Goal: Task Accomplishment & Management: Use online tool/utility

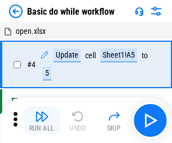
click at [42, 120] on img "button" at bounding box center [42, 117] width 14 height 14
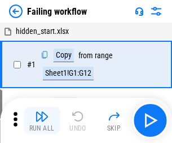
click at [42, 120] on img "button" at bounding box center [42, 117] width 14 height 14
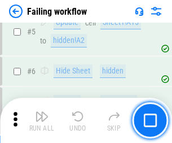
scroll to position [240, 0]
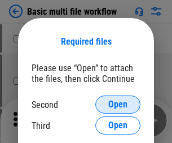
click at [118, 105] on span "Open" at bounding box center [118, 104] width 19 height 9
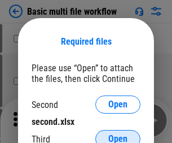
click at [118, 135] on span "Open" at bounding box center [118, 139] width 19 height 9
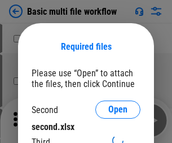
scroll to position [5, 0]
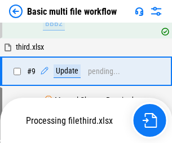
scroll to position [393, 0]
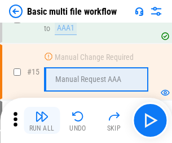
click at [42, 120] on img "button" at bounding box center [42, 117] width 14 height 14
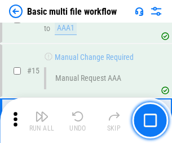
scroll to position [752, 0]
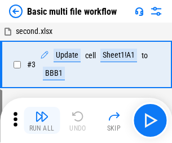
click at [42, 120] on img "button" at bounding box center [42, 117] width 14 height 14
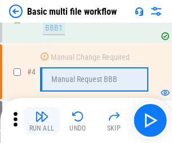
click at [42, 120] on img "button" at bounding box center [42, 117] width 14 height 14
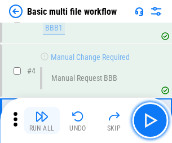
click at [42, 120] on img "button" at bounding box center [42, 117] width 14 height 14
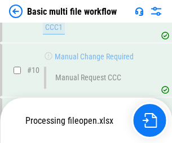
scroll to position [530, 0]
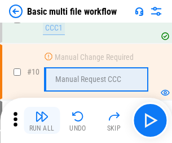
click at [42, 120] on img "button" at bounding box center [42, 117] width 14 height 14
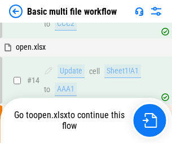
scroll to position [591, 0]
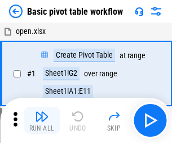
click at [42, 120] on img "button" at bounding box center [42, 117] width 14 height 14
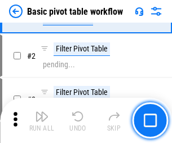
scroll to position [271, 0]
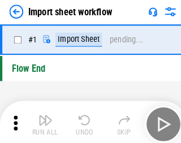
click at [42, 120] on img "button" at bounding box center [44, 117] width 14 height 14
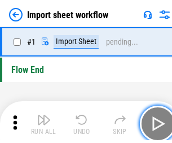
scroll to position [4, 0]
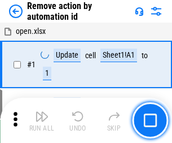
scroll to position [42, 0]
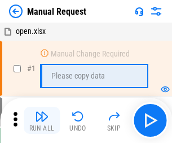
click at [42, 120] on img "button" at bounding box center [42, 117] width 14 height 14
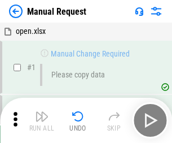
scroll to position [38, 0]
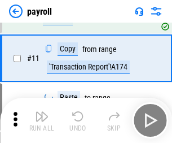
scroll to position [82, 0]
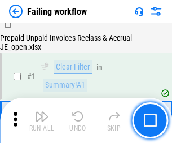
scroll to position [183, 0]
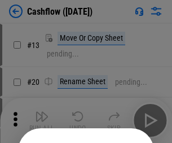
scroll to position [110, 0]
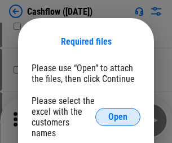
click at [118, 112] on span "Open" at bounding box center [118, 116] width 19 height 9
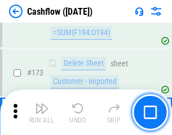
scroll to position [1197, 0]
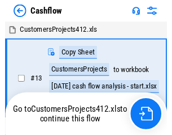
scroll to position [13, 0]
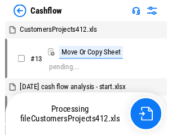
scroll to position [13, 0]
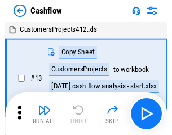
scroll to position [13, 0]
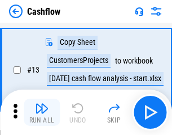
click at [42, 112] on img "button" at bounding box center [42, 108] width 14 height 14
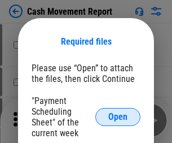
click at [118, 117] on span "Open" at bounding box center [118, 116] width 19 height 9
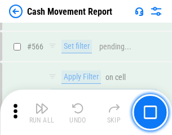
scroll to position [5181, 0]
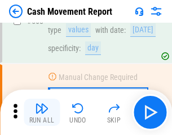
click at [42, 112] on img "button" at bounding box center [42, 108] width 14 height 14
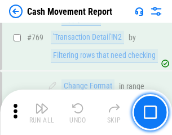
scroll to position [6282, 0]
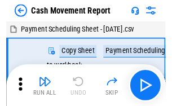
scroll to position [20, 0]
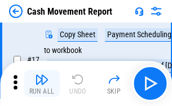
click at [42, 84] on img "button" at bounding box center [42, 80] width 14 height 14
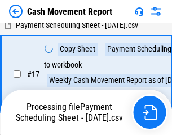
scroll to position [235, 0]
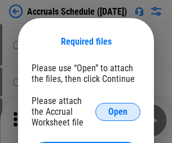
click at [118, 111] on span "Open" at bounding box center [118, 111] width 19 height 9
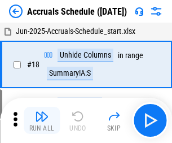
click at [42, 120] on img "button" at bounding box center [42, 117] width 14 height 14
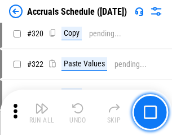
scroll to position [2103, 0]
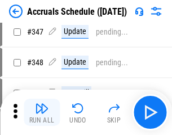
click at [42, 112] on img "button" at bounding box center [42, 108] width 14 height 14
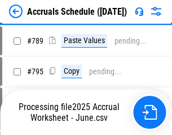
scroll to position [4749, 0]
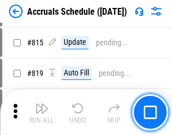
click at [42, 112] on img "button" at bounding box center [42, 108] width 14 height 14
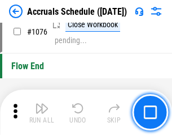
scroll to position [6771, 0]
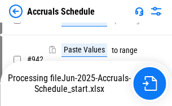
scroll to position [6218, 0]
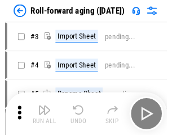
scroll to position [2, 0]
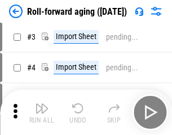
click at [42, 112] on img "button" at bounding box center [42, 108] width 14 height 14
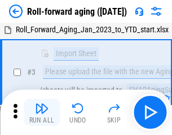
click at [42, 112] on img "button" at bounding box center [42, 108] width 14 height 14
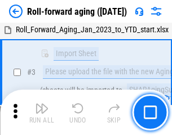
scroll to position [73, 0]
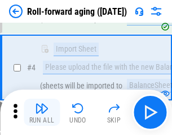
click at [42, 112] on img "button" at bounding box center [42, 108] width 14 height 14
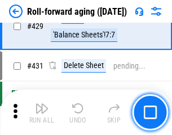
scroll to position [3920, 0]
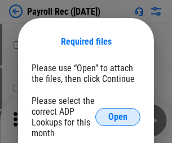
click at [118, 117] on span "Open" at bounding box center [118, 116] width 19 height 9
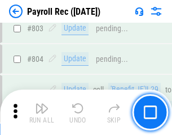
scroll to position [7182, 0]
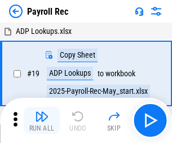
click at [42, 120] on img "button" at bounding box center [42, 117] width 14 height 14
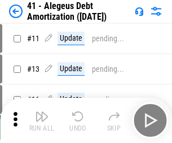
click at [42, 120] on img "button" at bounding box center [42, 117] width 14 height 14
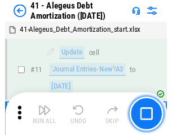
scroll to position [140, 0]
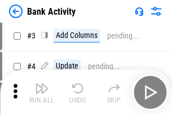
click at [42, 92] on img "button" at bounding box center [42, 88] width 14 height 14
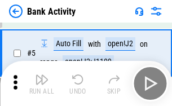
scroll to position [60, 0]
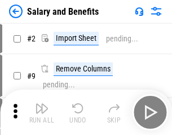
click at [42, 112] on img "button" at bounding box center [42, 108] width 14 height 14
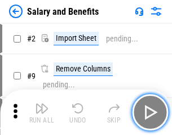
scroll to position [15, 0]
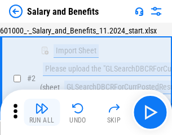
click at [42, 112] on img "button" at bounding box center [42, 108] width 14 height 14
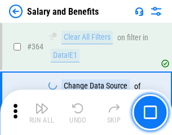
scroll to position [5324, 0]
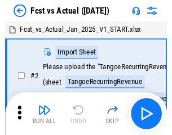
scroll to position [15, 0]
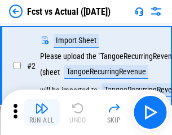
click at [42, 112] on img "button" at bounding box center [42, 108] width 14 height 14
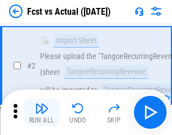
click at [42, 112] on img "button" at bounding box center [42, 108] width 14 height 14
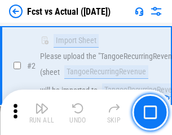
scroll to position [106, 0]
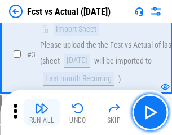
click at [42, 112] on img "button" at bounding box center [42, 108] width 14 height 14
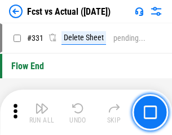
scroll to position [5411, 0]
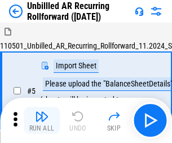
click at [42, 112] on img "button" at bounding box center [42, 117] width 14 height 14
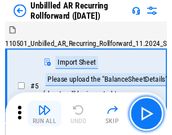
scroll to position [24, 0]
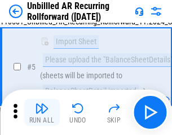
click at [42, 112] on img "button" at bounding box center [42, 108] width 14 height 14
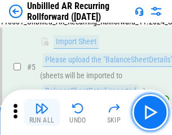
scroll to position [106, 0]
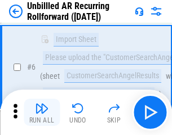
click at [42, 112] on img "button" at bounding box center [42, 108] width 14 height 14
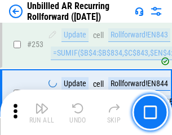
scroll to position [3840, 0]
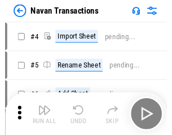
scroll to position [18, 0]
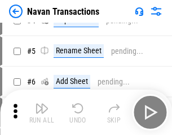
click at [42, 112] on img "button" at bounding box center [42, 108] width 14 height 14
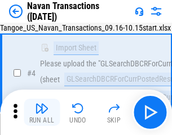
click at [42, 112] on img "button" at bounding box center [42, 108] width 14 height 14
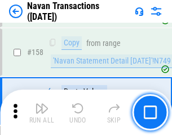
scroll to position [3665, 0]
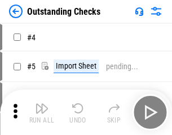
click at [42, 112] on img "button" at bounding box center [42, 108] width 14 height 14
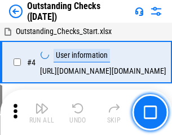
scroll to position [47, 0]
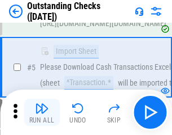
click at [42, 112] on img "button" at bounding box center [42, 108] width 14 height 14
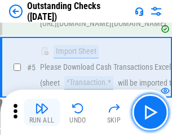
scroll to position [118, 0]
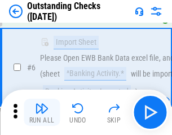
click at [42, 112] on img "button" at bounding box center [42, 108] width 14 height 14
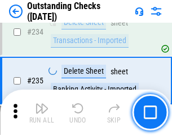
scroll to position [3433, 0]
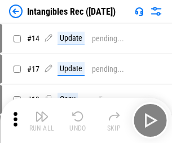
click at [42, 120] on img "button" at bounding box center [42, 117] width 14 height 14
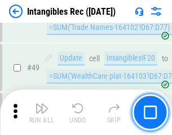
scroll to position [440, 0]
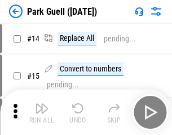
click at [42, 112] on img "button" at bounding box center [42, 108] width 14 height 14
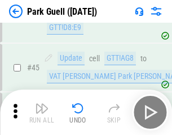
scroll to position [1414, 0]
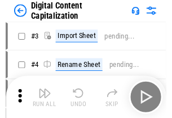
scroll to position [33, 0]
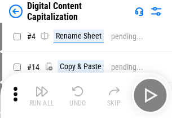
click at [42, 95] on img "button" at bounding box center [42, 91] width 14 height 14
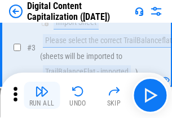
click at [42, 95] on img "button" at bounding box center [42, 91] width 14 height 14
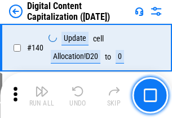
scroll to position [1199, 0]
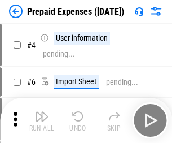
click at [42, 112] on img "button" at bounding box center [42, 117] width 14 height 14
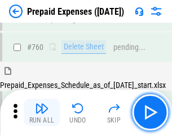
scroll to position [3133, 0]
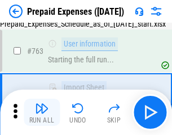
click at [42, 112] on img "button" at bounding box center [42, 108] width 14 height 14
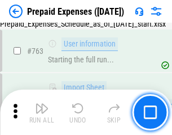
scroll to position [3200, 0]
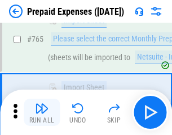
click at [42, 112] on img "button" at bounding box center [42, 108] width 14 height 14
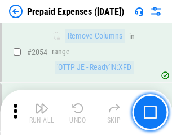
scroll to position [11817, 0]
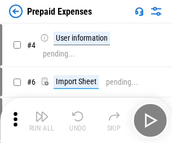
click at [42, 120] on img "button" at bounding box center [42, 117] width 14 height 14
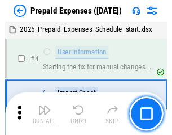
scroll to position [50, 0]
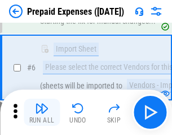
click at [42, 112] on img "button" at bounding box center [42, 108] width 14 height 14
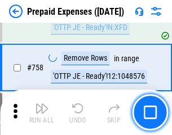
scroll to position [4028, 0]
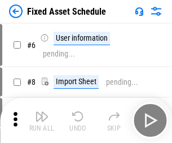
click at [42, 120] on img "button" at bounding box center [42, 117] width 14 height 14
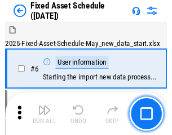
scroll to position [61, 0]
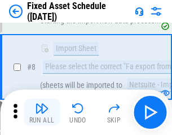
click at [42, 112] on img "button" at bounding box center [42, 108] width 14 height 14
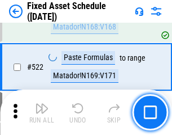
scroll to position [3929, 0]
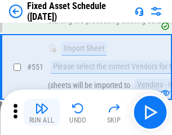
click at [42, 112] on img "button" at bounding box center [42, 108] width 14 height 14
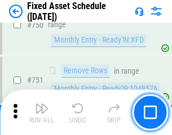
scroll to position [5511, 0]
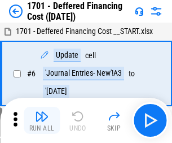
click at [42, 120] on img "button" at bounding box center [42, 117] width 14 height 14
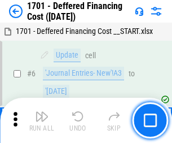
scroll to position [136, 0]
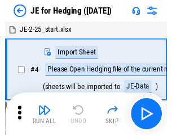
scroll to position [2, 0]
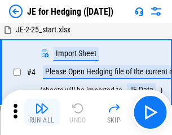
click at [42, 112] on img "button" at bounding box center [42, 108] width 14 height 14
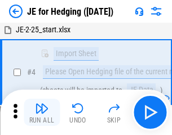
click at [42, 112] on img "button" at bounding box center [42, 108] width 14 height 14
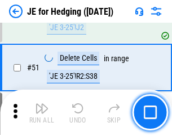
scroll to position [732, 0]
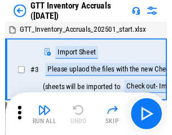
scroll to position [2, 0]
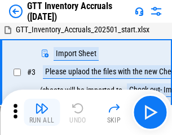
click at [42, 112] on img "button" at bounding box center [42, 108] width 14 height 14
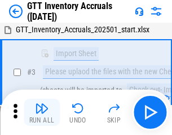
click at [42, 112] on img "button" at bounding box center [42, 108] width 14 height 14
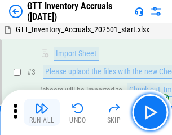
scroll to position [73, 0]
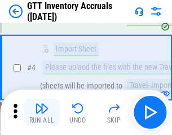
click at [42, 112] on img "button" at bounding box center [42, 108] width 14 height 14
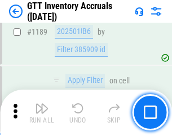
scroll to position [9231, 0]
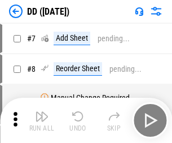
click at [42, 120] on img "button" at bounding box center [42, 117] width 14 height 14
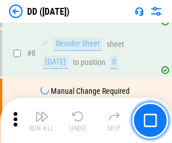
scroll to position [109, 0]
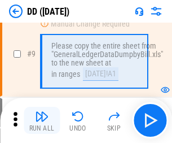
click at [42, 120] on img "button" at bounding box center [42, 117] width 14 height 14
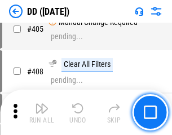
scroll to position [5058, 0]
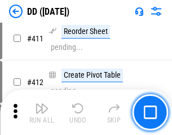
click at [42, 112] on img "button" at bounding box center [42, 108] width 14 height 14
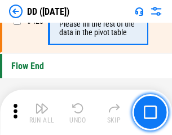
scroll to position [5411, 0]
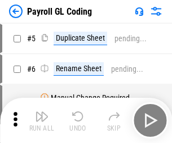
click at [42, 120] on img "button" at bounding box center [42, 117] width 14 height 14
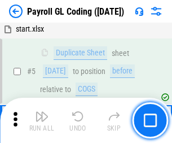
scroll to position [136, 0]
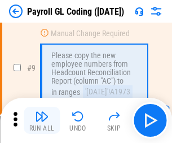
click at [42, 120] on img "button" at bounding box center [42, 117] width 14 height 14
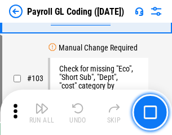
scroll to position [2652, 0]
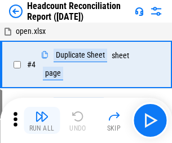
click at [42, 120] on img "button" at bounding box center [42, 117] width 14 height 14
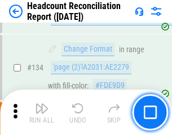
scroll to position [1359, 0]
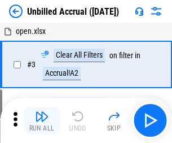
click at [42, 120] on img "button" at bounding box center [42, 117] width 14 height 14
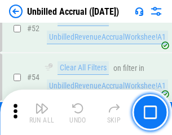
scroll to position [1180, 0]
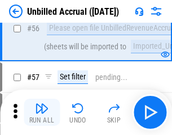
click at [42, 112] on img "button" at bounding box center [42, 108] width 14 height 14
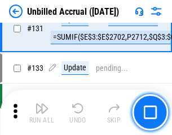
scroll to position [3367, 0]
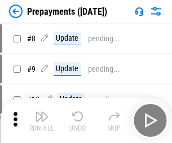
click at [42, 120] on img "button" at bounding box center [42, 117] width 14 height 14
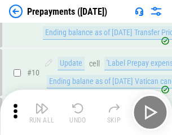
scroll to position [71, 0]
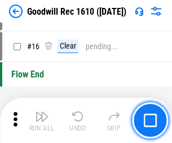
scroll to position [193, 0]
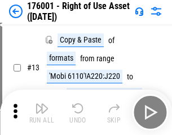
scroll to position [73, 0]
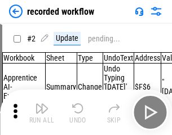
click at [42, 112] on img "button" at bounding box center [42, 108] width 14 height 14
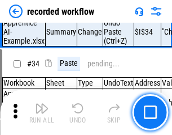
scroll to position [3533, 0]
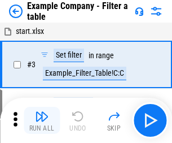
click at [42, 120] on img "button" at bounding box center [42, 117] width 14 height 14
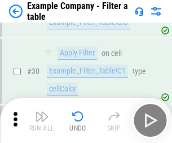
scroll to position [1034, 0]
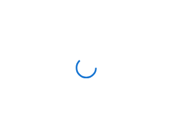
scroll to position [18, 0]
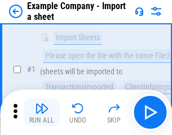
click at [42, 112] on img "button" at bounding box center [42, 108] width 14 height 14
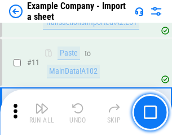
scroll to position [250, 0]
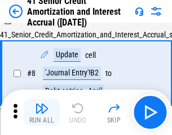
click at [42, 112] on img "button" at bounding box center [42, 108] width 14 height 14
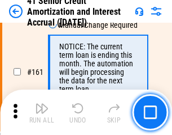
click at [42, 112] on img "button" at bounding box center [42, 108] width 14 height 14
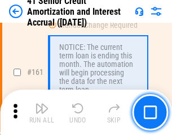
scroll to position [1209, 0]
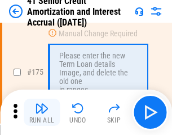
click at [42, 112] on img "button" at bounding box center [42, 108] width 14 height 14
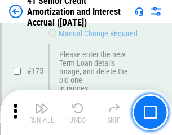
scroll to position [1324, 0]
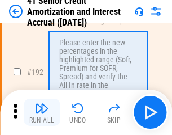
click at [42, 112] on img "button" at bounding box center [42, 108] width 14 height 14
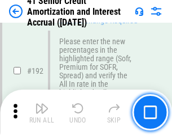
scroll to position [1443, 0]
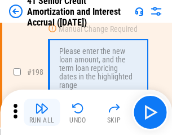
click at [42, 112] on img "button" at bounding box center [42, 108] width 14 height 14
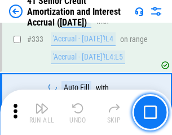
scroll to position [2888, 0]
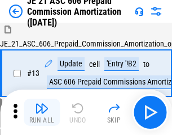
click at [42, 112] on img "button" at bounding box center [42, 108] width 14 height 14
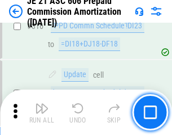
scroll to position [2111, 0]
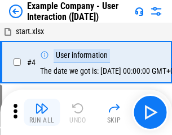
click at [42, 112] on img "button" at bounding box center [42, 108] width 14 height 14
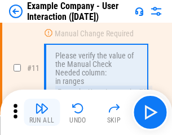
click at [42, 112] on img "button" at bounding box center [42, 108] width 14 height 14
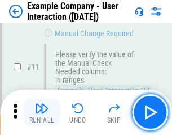
scroll to position [245, 0]
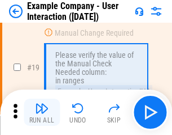
click at [42, 112] on img "button" at bounding box center [42, 108] width 14 height 14
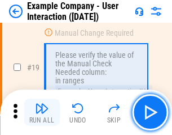
click at [42, 112] on img "button" at bounding box center [42, 108] width 14 height 14
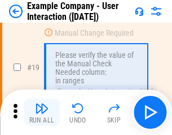
click at [42, 112] on img "button" at bounding box center [42, 108] width 14 height 14
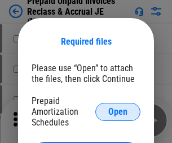
click at [118, 111] on span "Open" at bounding box center [118, 111] width 19 height 9
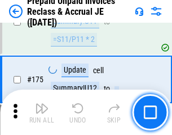
scroll to position [1526, 0]
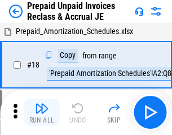
click at [42, 112] on img "button" at bounding box center [42, 108] width 14 height 14
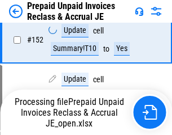
scroll to position [868, 0]
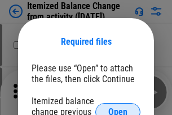
click at [118, 107] on span "Open" at bounding box center [118, 111] width 19 height 9
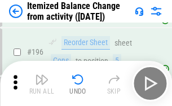
scroll to position [2176, 0]
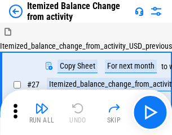
scroll to position [18, 0]
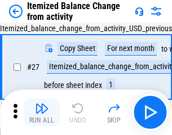
click at [42, 112] on img "button" at bounding box center [42, 108] width 14 height 14
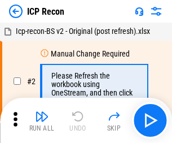
scroll to position [5, 0]
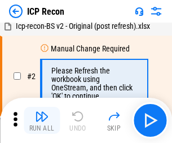
click at [42, 120] on img "button" at bounding box center [42, 117] width 14 height 14
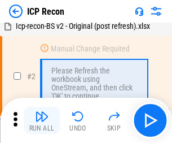
click at [42, 120] on img "button" at bounding box center [42, 117] width 14 height 14
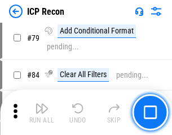
scroll to position [1108, 0]
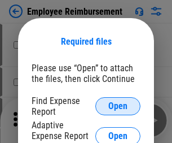
click at [118, 106] on span "Open" at bounding box center [118, 106] width 19 height 9
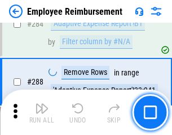
scroll to position [3073, 0]
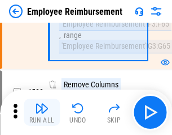
click at [42, 112] on img "button" at bounding box center [42, 108] width 14 height 14
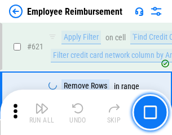
scroll to position [6768, 0]
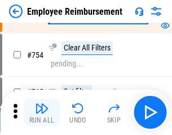
click at [42, 112] on img "button" at bounding box center [42, 108] width 14 height 14
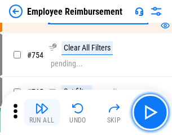
click at [42, 112] on img "button" at bounding box center [42, 108] width 14 height 14
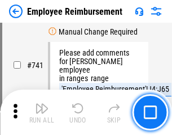
scroll to position [7931, 0]
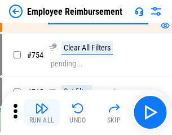
click at [42, 112] on img "button" at bounding box center [42, 108] width 14 height 14
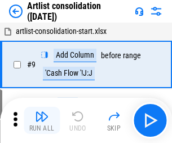
click at [42, 120] on img "button" at bounding box center [42, 117] width 14 height 14
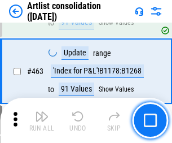
scroll to position [4950, 0]
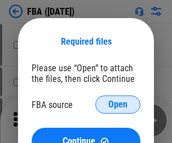
click at [118, 105] on span "Open" at bounding box center [118, 104] width 19 height 9
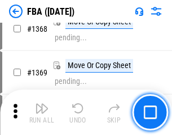
scroll to position [12141, 0]
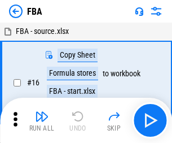
scroll to position [11, 0]
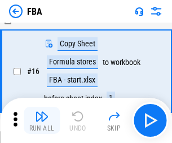
click at [42, 120] on img "button" at bounding box center [42, 117] width 14 height 14
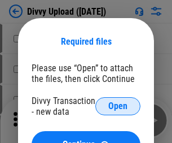
click at [118, 106] on span "Open" at bounding box center [118, 106] width 19 height 9
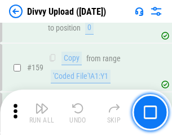
scroll to position [1171, 0]
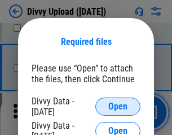
click at [118, 106] on span "Open" at bounding box center [118, 106] width 19 height 9
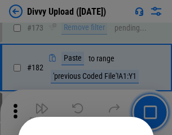
scroll to position [1269, 0]
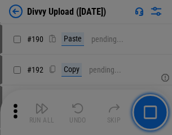
scroll to position [1427, 0]
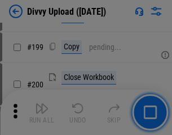
scroll to position [1644, 0]
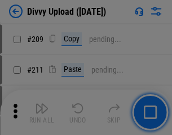
scroll to position [1920, 0]
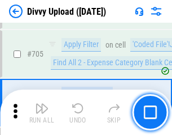
scroll to position [7733, 0]
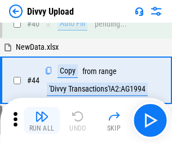
click at [42, 120] on img "button" at bounding box center [42, 117] width 14 height 14
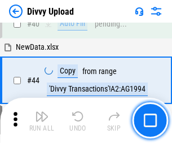
scroll to position [124, 0]
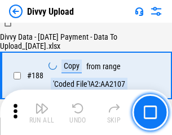
scroll to position [1331, 0]
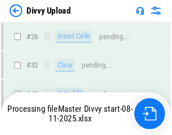
scroll to position [1171, 0]
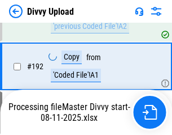
scroll to position [1523, 0]
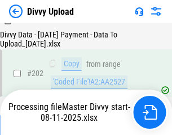
scroll to position [1838, 0]
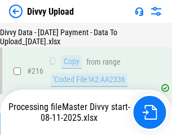
scroll to position [2328, 0]
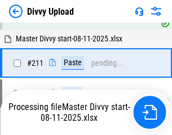
scroll to position [2185, 0]
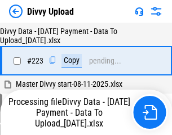
scroll to position [2577, 0]
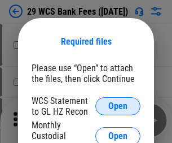
click at [118, 106] on span "Open" at bounding box center [118, 106] width 19 height 9
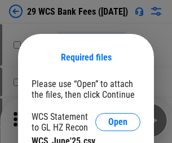
scroll to position [16, 0]
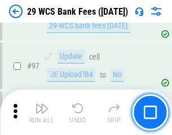
scroll to position [1102, 0]
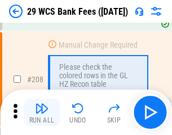
click at [42, 112] on img "button" at bounding box center [42, 108] width 14 height 14
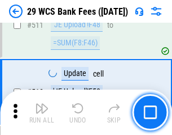
scroll to position [5688, 0]
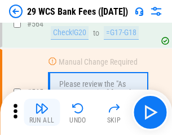
click at [42, 112] on img "button" at bounding box center [42, 108] width 14 height 14
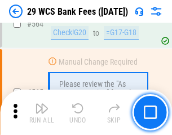
scroll to position [6114, 0]
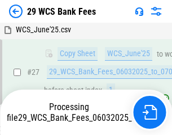
scroll to position [226, 0]
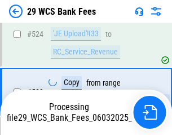
scroll to position [6035, 0]
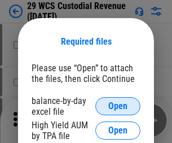
click at [118, 106] on span "Open" at bounding box center [118, 106] width 19 height 9
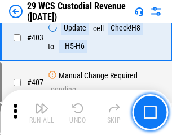
scroll to position [5236, 0]
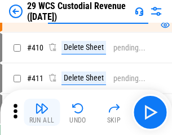
click at [42, 112] on img "button" at bounding box center [42, 108] width 14 height 14
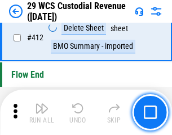
scroll to position [5399, 0]
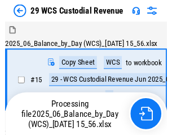
scroll to position [27, 0]
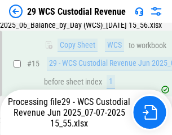
scroll to position [256, 0]
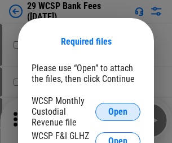
click at [118, 111] on span "Open" at bounding box center [118, 111] width 19 height 9
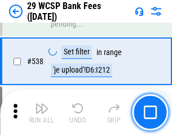
scroll to position [4343, 0]
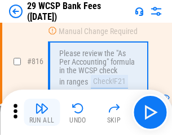
click at [42, 112] on img "button" at bounding box center [42, 108] width 14 height 14
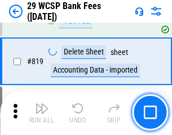
scroll to position [6906, 0]
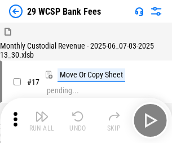
click at [42, 112] on img "button" at bounding box center [42, 117] width 14 height 14
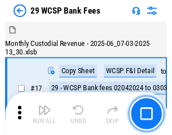
scroll to position [27, 0]
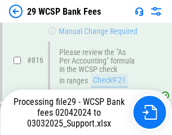
scroll to position [6951, 0]
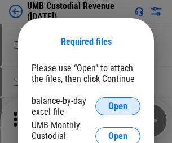
click at [118, 106] on span "Open" at bounding box center [118, 106] width 19 height 9
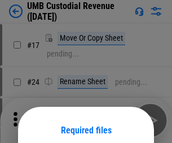
scroll to position [89, 0]
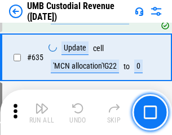
scroll to position [5916, 0]
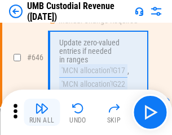
click at [42, 112] on img "button" at bounding box center [42, 108] width 14 height 14
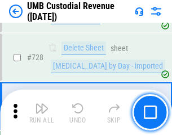
scroll to position [6974, 0]
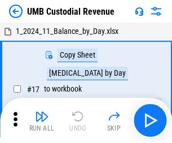
scroll to position [8, 0]
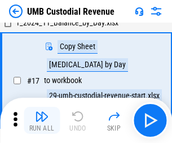
click at [42, 120] on img "button" at bounding box center [42, 117] width 14 height 14
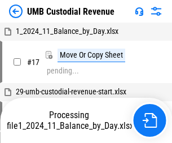
scroll to position [8, 0]
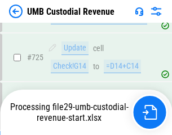
scroll to position [6899, 0]
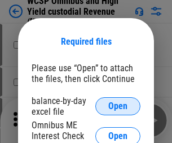
click at [118, 106] on span "Open" at bounding box center [118, 106] width 19 height 9
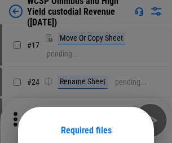
scroll to position [89, 0]
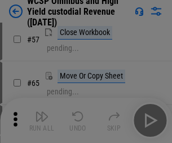
scroll to position [493, 0]
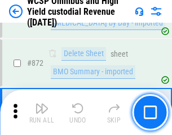
scroll to position [9567, 0]
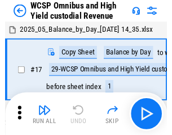
scroll to position [6, 0]
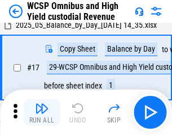
click at [42, 112] on img "button" at bounding box center [42, 108] width 14 height 14
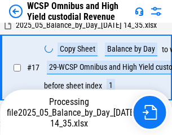
scroll to position [177, 0]
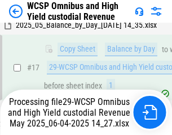
scroll to position [235, 0]
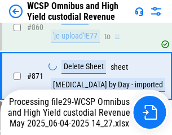
scroll to position [9541, 0]
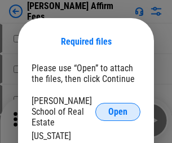
click at [118, 107] on span "Open" at bounding box center [118, 111] width 19 height 9
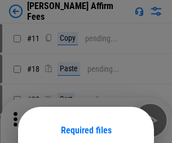
scroll to position [89, 0]
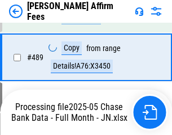
scroll to position [2951, 0]
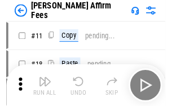
scroll to position [11, 0]
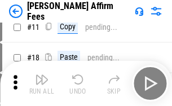
click at [42, 84] on img "button" at bounding box center [42, 80] width 14 height 14
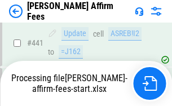
scroll to position [2965, 0]
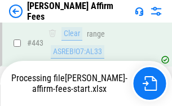
scroll to position [2965, 0]
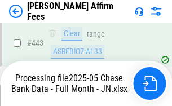
scroll to position [2965, 0]
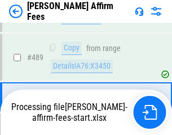
scroll to position [2951, 0]
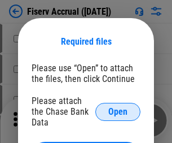
click at [118, 107] on span "Open" at bounding box center [118, 111] width 19 height 9
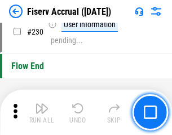
scroll to position [3582, 0]
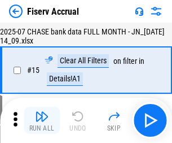
click at [42, 120] on img "button" at bounding box center [42, 117] width 14 height 14
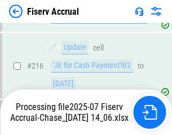
scroll to position [3569, 0]
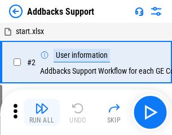
click at [42, 112] on img "button" at bounding box center [42, 108] width 14 height 14
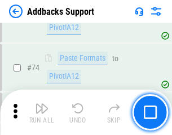
scroll to position [823, 0]
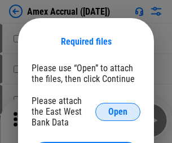
click at [118, 111] on span "Open" at bounding box center [118, 111] width 19 height 9
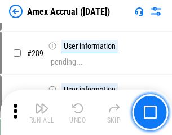
scroll to position [3095, 0]
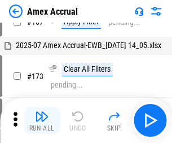
click at [42, 120] on img "button" at bounding box center [42, 117] width 14 height 14
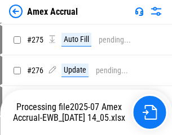
scroll to position [3369, 0]
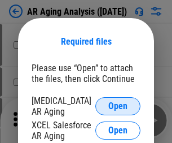
click at [118, 105] on span "Open" at bounding box center [118, 106] width 19 height 9
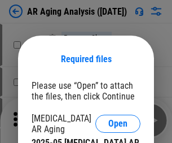
scroll to position [18, 0]
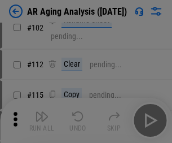
scroll to position [155, 0]
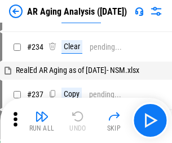
scroll to position [11, 0]
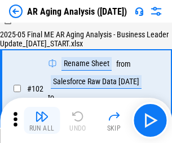
click at [42, 120] on img "button" at bounding box center [42, 117] width 14 height 14
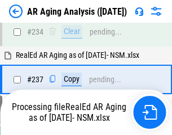
scroll to position [1752, 0]
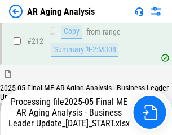
scroll to position [1739, 0]
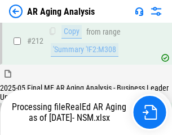
scroll to position [1691, 0]
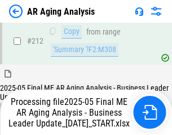
scroll to position [1700, 0]
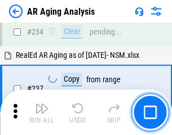
scroll to position [1739, 0]
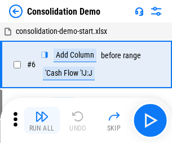
click at [42, 120] on img "button" at bounding box center [42, 117] width 14 height 14
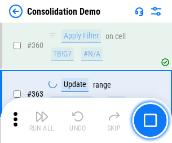
scroll to position [3789, 0]
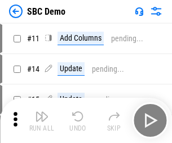
click at [42, 120] on img "button" at bounding box center [42, 117] width 14 height 14
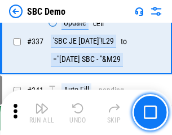
scroll to position [2974, 0]
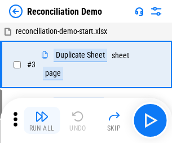
click at [42, 120] on img "button" at bounding box center [42, 117] width 14 height 14
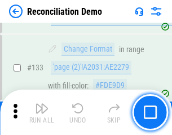
scroll to position [1342, 0]
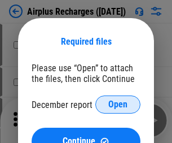
click at [118, 105] on span "Open" at bounding box center [118, 104] width 19 height 9
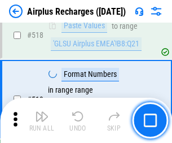
scroll to position [4865, 0]
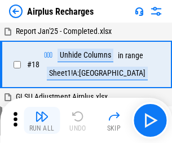
click at [42, 120] on img "button" at bounding box center [42, 117] width 14 height 14
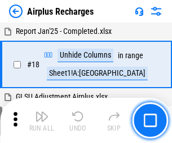
scroll to position [50, 0]
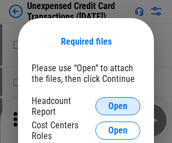
click at [118, 106] on span "Open" at bounding box center [118, 106] width 19 height 9
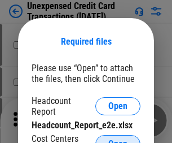
click at [118, 140] on span "Open" at bounding box center [118, 144] width 19 height 9
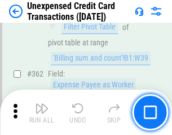
scroll to position [2907, 0]
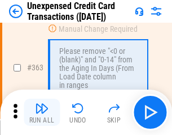
click at [42, 112] on img "button" at bounding box center [42, 108] width 14 height 14
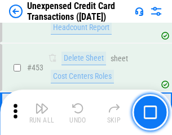
scroll to position [3856, 0]
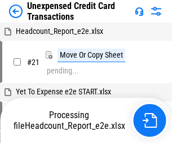
scroll to position [18, 0]
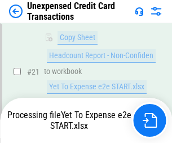
scroll to position [184, 0]
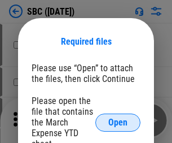
click at [118, 122] on span "Open" at bounding box center [118, 122] width 19 height 9
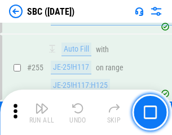
scroll to position [2209, 0]
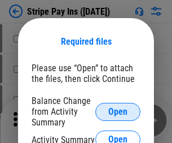
click at [118, 111] on span "Open" at bounding box center [118, 111] width 19 height 9
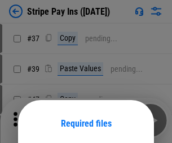
scroll to position [82, 0]
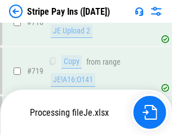
scroll to position [5861, 0]
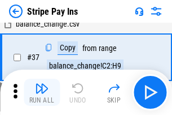
click at [42, 92] on img "button" at bounding box center [42, 88] width 14 height 14
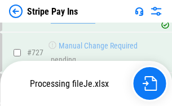
scroll to position [5836, 0]
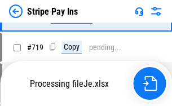
scroll to position [5836, 0]
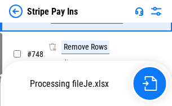
scroll to position [5836, 0]
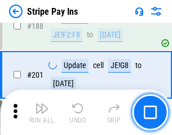
scroll to position [1610, 0]
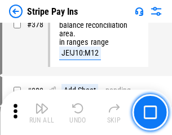
click at [42, 112] on img "button" at bounding box center [42, 108] width 14 height 14
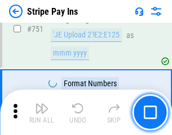
scroll to position [5822, 0]
